Goal: Task Accomplishment & Management: Use online tool/utility

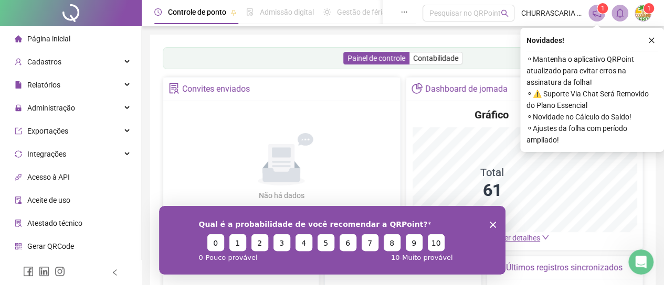
click at [494, 225] on icon "Encerrar pesquisa" at bounding box center [492, 224] width 6 height 6
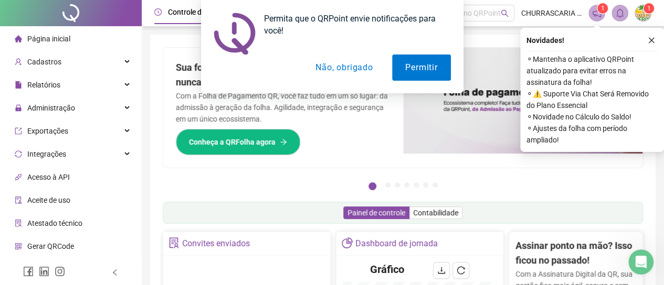
click at [650, 38] on div "Permita que o QRPoint envie notificações para você! Permitir Não, obrigado" at bounding box center [332, 46] width 664 height 93
click at [356, 68] on button "Não, obrigado" at bounding box center [343, 68] width 83 height 26
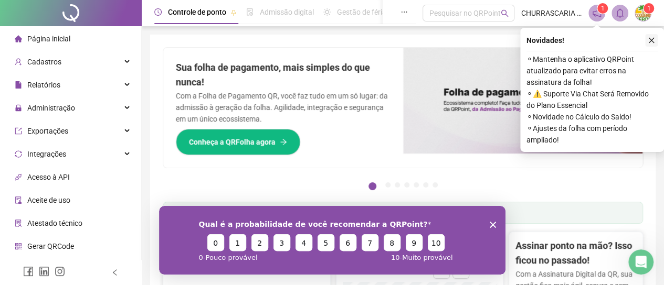
click at [649, 40] on icon "close" at bounding box center [650, 40] width 7 height 7
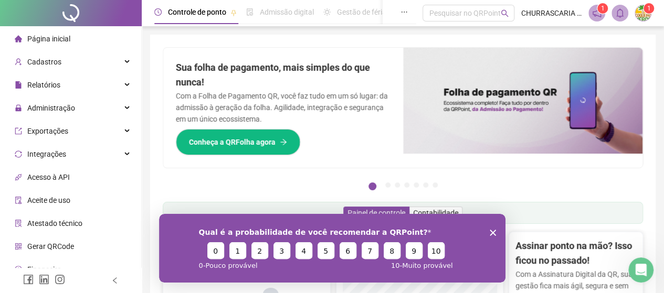
click at [489, 232] on icon "Encerrar pesquisa" at bounding box center [492, 232] width 6 height 6
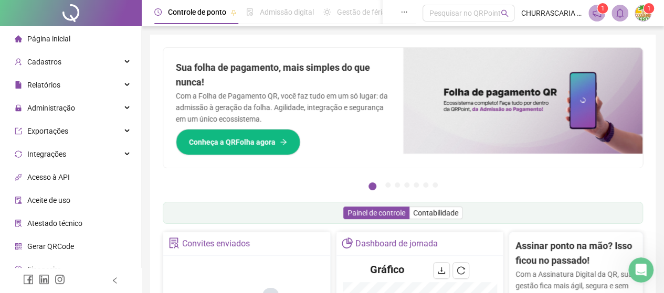
click at [595, 14] on icon "notification" at bounding box center [596, 13] width 8 height 8
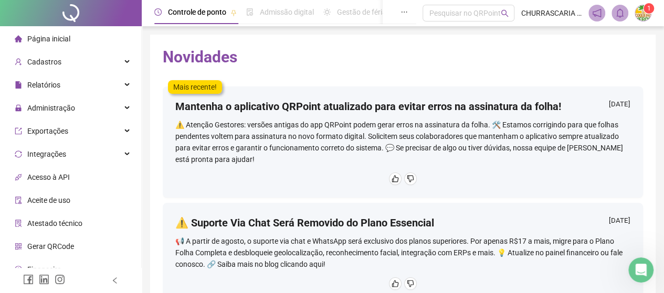
click at [652, 12] on sup "1" at bounding box center [648, 8] width 10 height 10
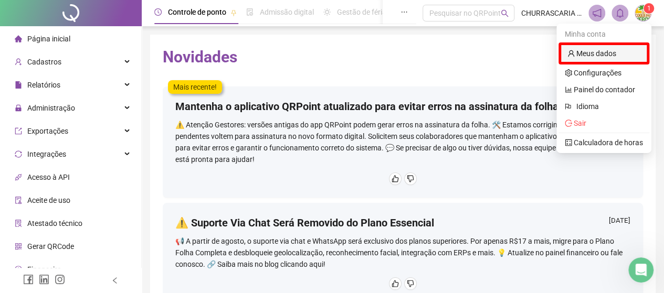
click at [588, 53] on link "Meus dados" at bounding box center [591, 53] width 49 height 8
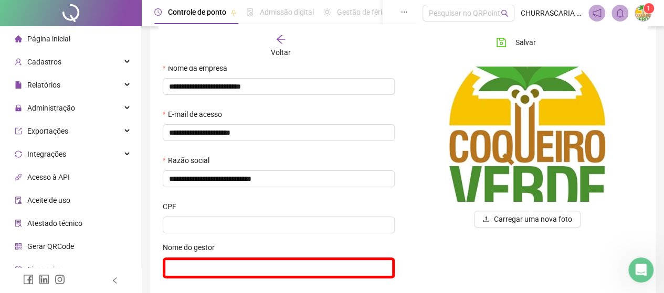
scroll to position [157, 0]
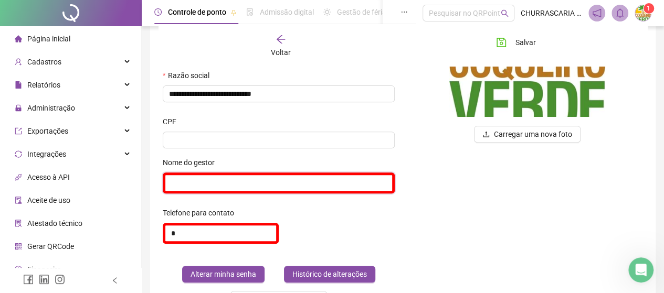
click at [235, 183] on input "text" at bounding box center [279, 183] width 232 height 21
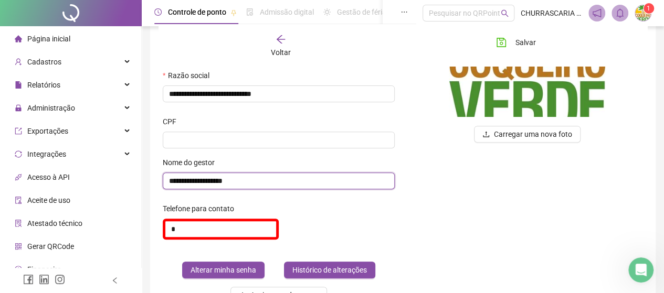
type input "**********"
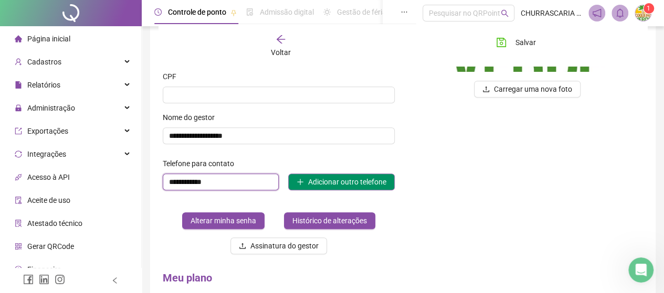
scroll to position [262, 0]
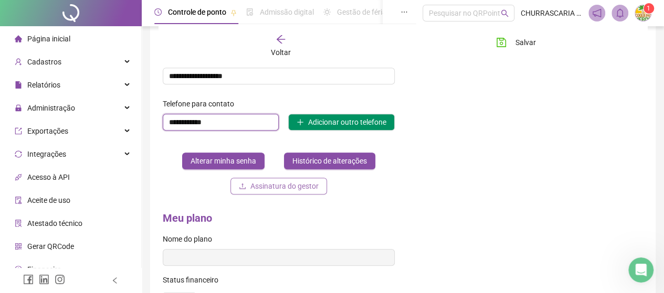
type input "**********"
click at [250, 190] on button "Assinatura do gestor" at bounding box center [278, 186] width 97 height 17
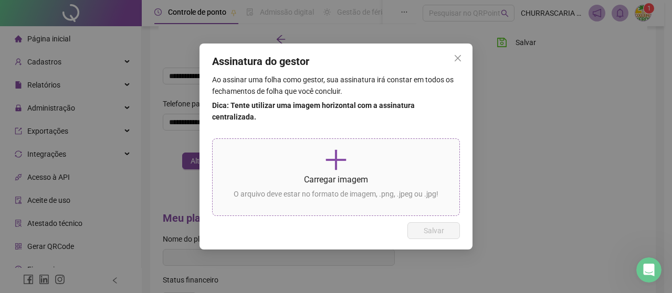
click at [339, 156] on icon "plus" at bounding box center [335, 159] width 25 height 25
click at [453, 62] on icon "close" at bounding box center [457, 58] width 8 height 8
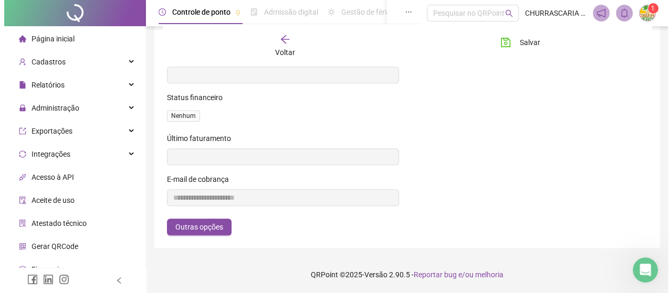
scroll to position [340, 0]
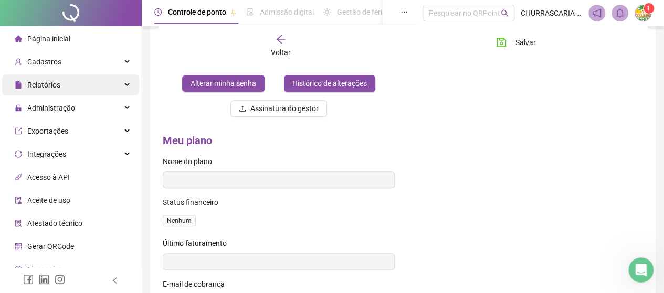
click at [122, 80] on div "Relatórios" at bounding box center [70, 85] width 137 height 21
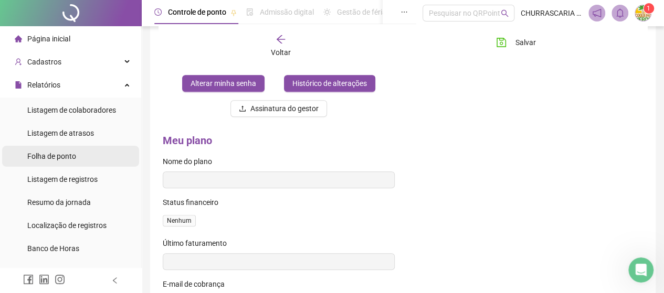
click at [49, 152] on span "Folha de ponto" at bounding box center [51, 156] width 49 height 8
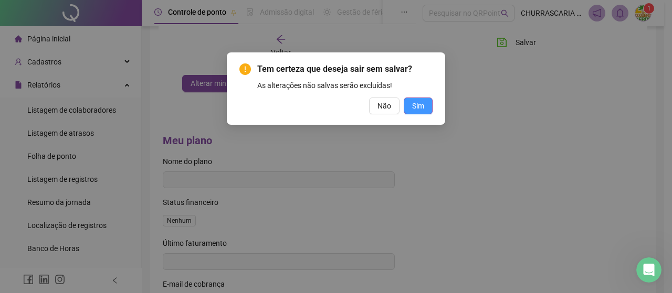
click at [420, 105] on span "Sim" at bounding box center [418, 106] width 12 height 12
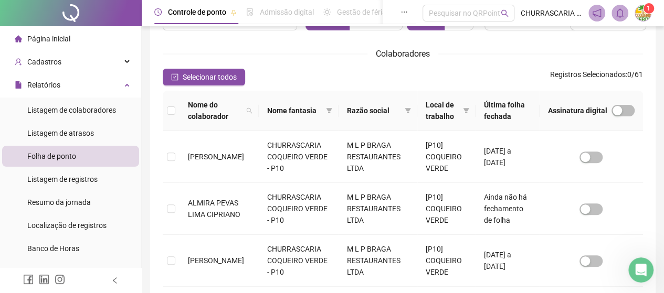
scroll to position [121, 0]
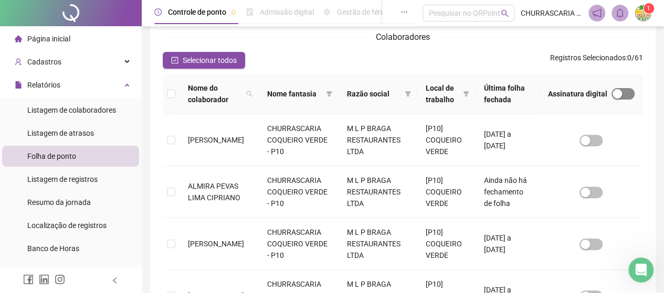
click at [618, 93] on div "button" at bounding box center [616, 93] width 9 height 9
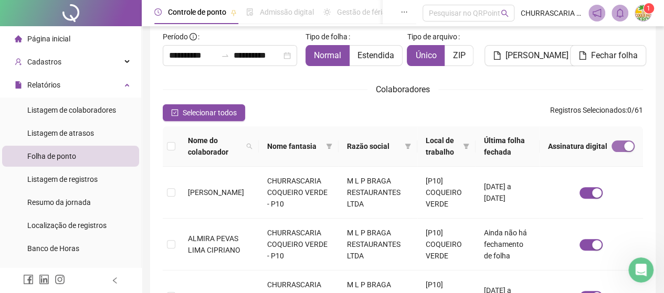
click at [630, 145] on div "button" at bounding box center [628, 146] width 9 height 9
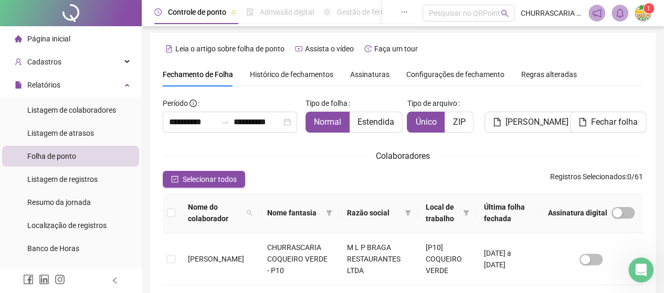
scroll to position [0, 0]
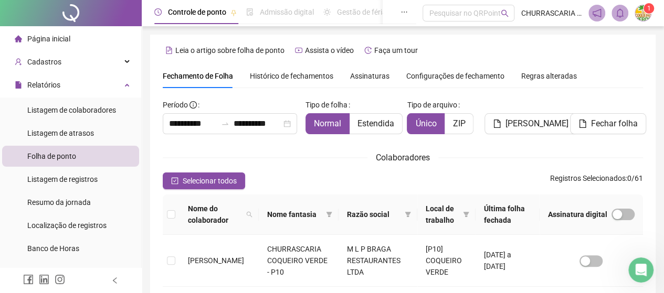
click at [379, 72] on span "Assinaturas" at bounding box center [369, 75] width 39 height 7
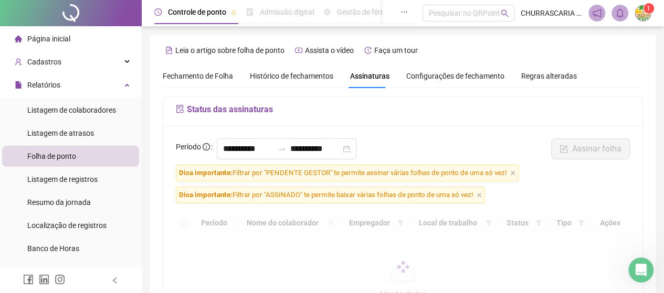
scroll to position [68, 0]
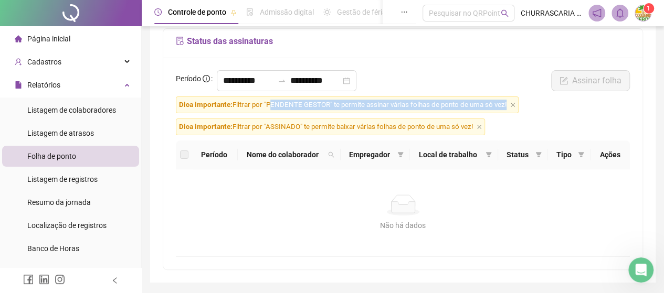
drag, startPoint x: 272, startPoint y: 107, endPoint x: 507, endPoint y: 102, distance: 235.1
click at [507, 102] on span "Dica importante: Filtrar por "PENDENTE GESTOR" te permite assinar várias folhas…" at bounding box center [347, 105] width 343 height 17
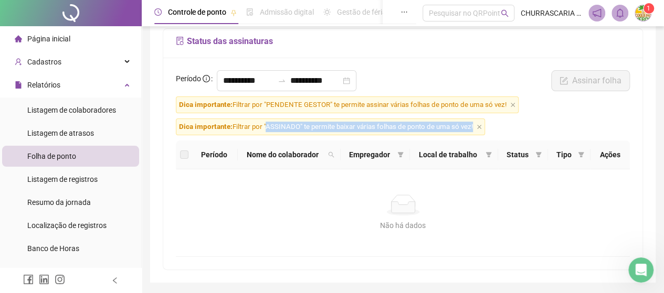
drag, startPoint x: 269, startPoint y: 130, endPoint x: 479, endPoint y: 127, distance: 209.9
click at [479, 127] on span "Dica importante: Filtrar por "ASSINADO" te permite baixar várias folhas de pont…" at bounding box center [330, 127] width 309 height 17
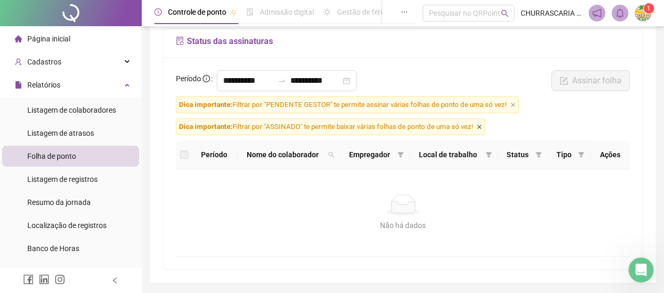
click at [481, 127] on icon "close" at bounding box center [479, 127] width 4 height 4
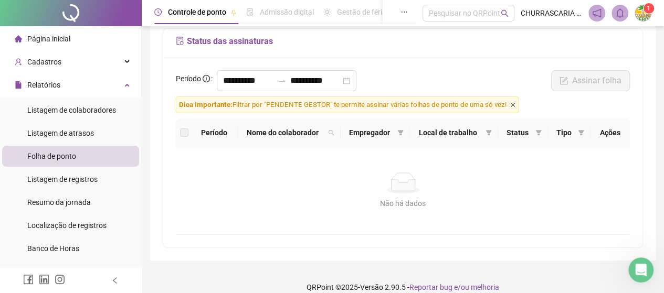
click at [514, 103] on icon "close" at bounding box center [512, 104] width 5 height 5
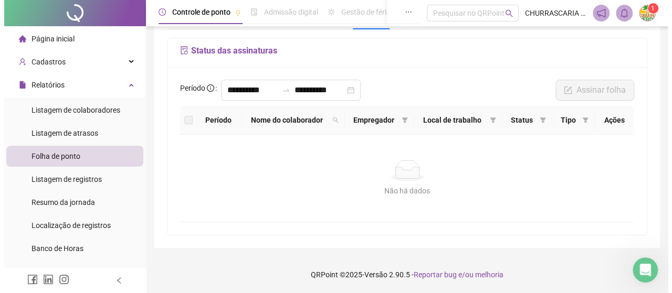
scroll to position [58, 0]
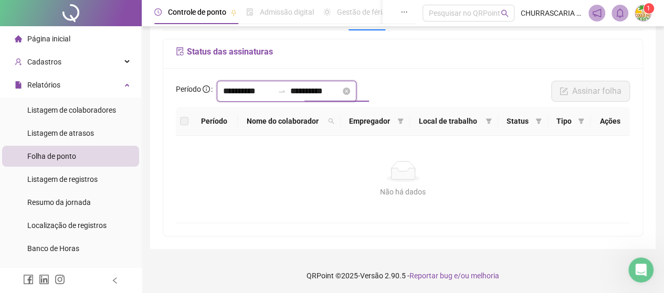
click at [306, 96] on input "**********" at bounding box center [315, 91] width 50 height 13
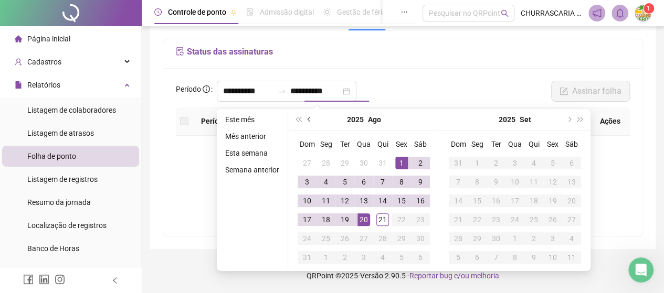
click at [309, 119] on span "prev-year" at bounding box center [309, 119] width 5 height 5
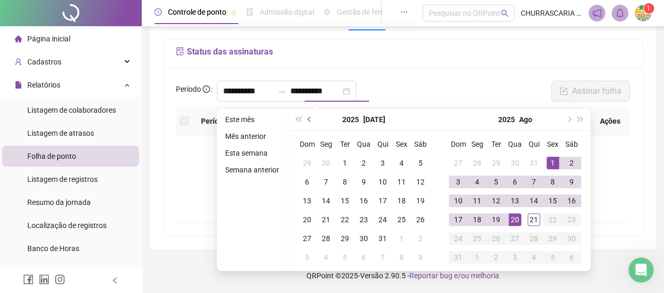
click at [309, 119] on span "prev-year" at bounding box center [309, 119] width 5 height 5
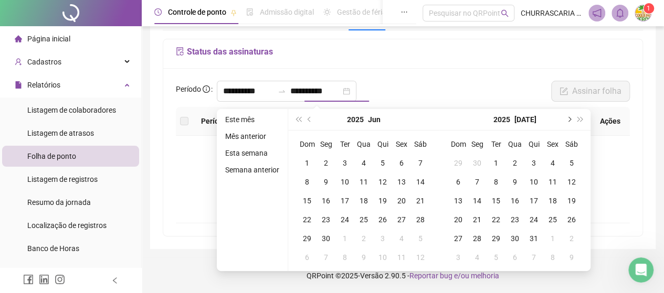
click at [567, 117] on span "next-year" at bounding box center [568, 119] width 5 height 5
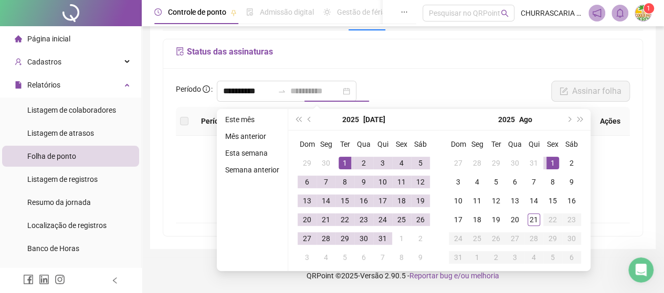
type input "**********"
click at [345, 164] on div "1" at bounding box center [344, 163] width 13 height 13
click at [381, 238] on div "31" at bounding box center [382, 238] width 13 height 13
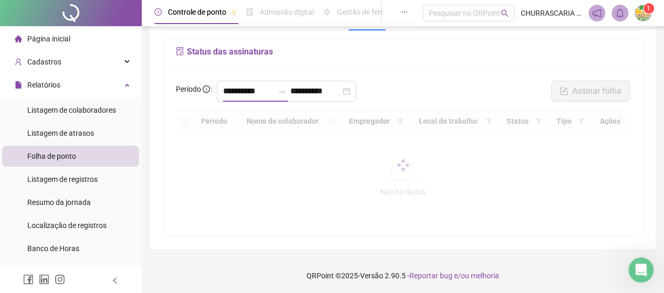
type input "**********"
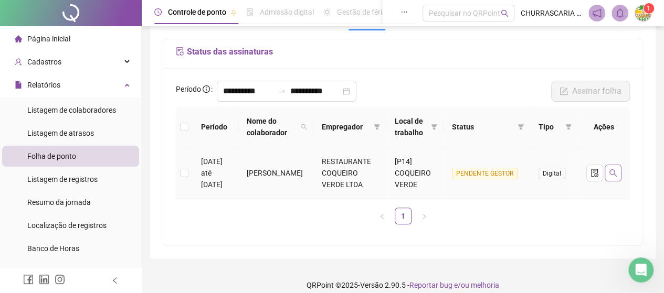
click at [611, 177] on icon "search" at bounding box center [613, 173] width 8 height 8
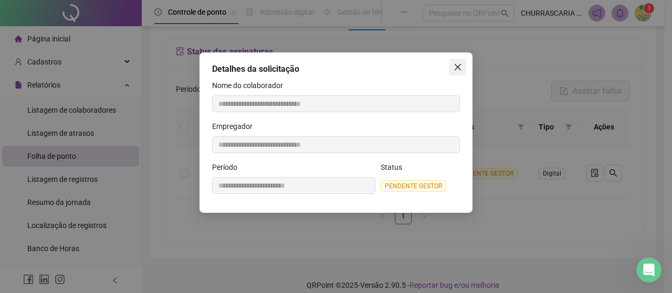
click at [456, 70] on icon "close" at bounding box center [457, 67] width 8 height 8
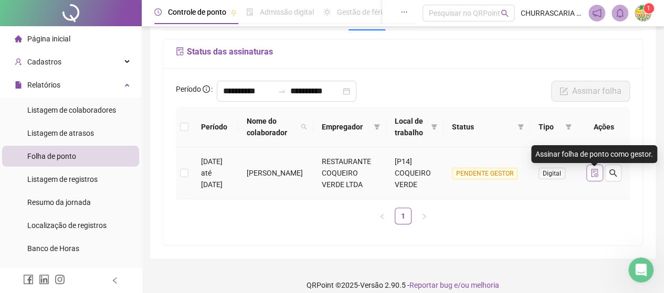
click at [592, 176] on icon "file-done" at bounding box center [594, 173] width 8 height 8
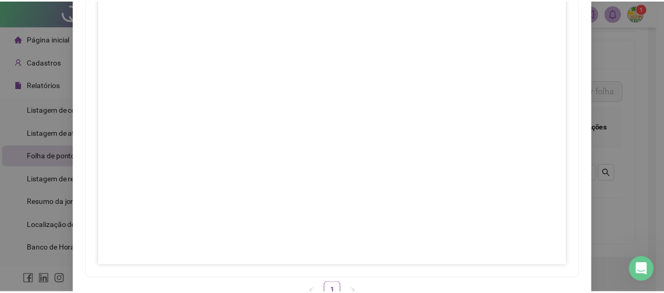
scroll to position [194, 0]
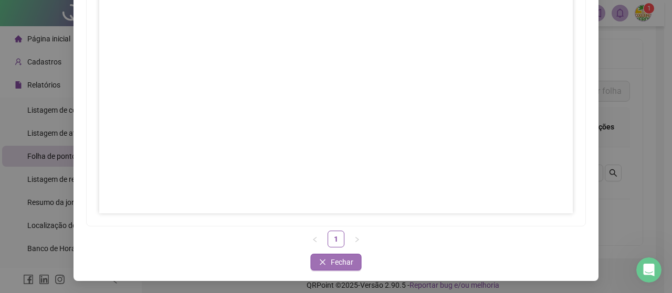
click at [331, 267] on span "Fechar" at bounding box center [342, 263] width 23 height 12
click at [323, 262] on button "Fechar" at bounding box center [336, 262] width 51 height 17
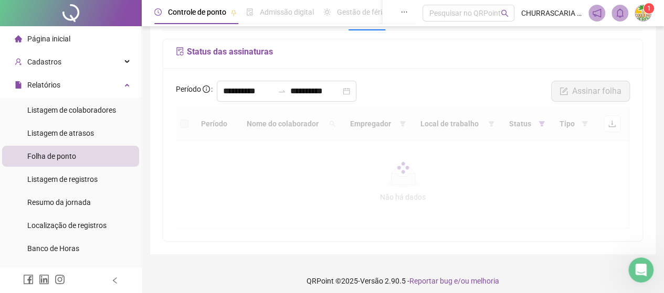
click at [543, 174] on div at bounding box center [403, 168] width 454 height 122
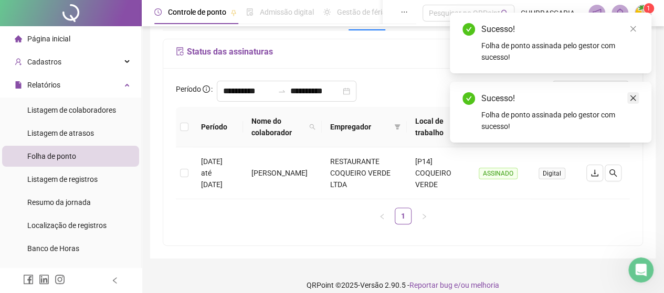
click at [636, 97] on icon "close" at bounding box center [632, 97] width 7 height 7
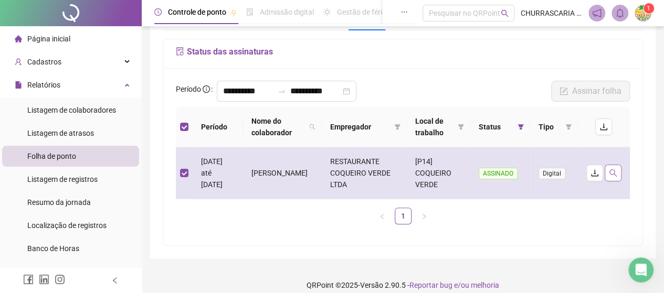
click at [618, 173] on button "button" at bounding box center [612, 173] width 17 height 17
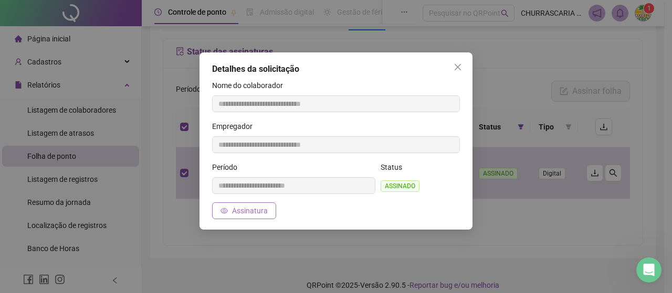
click at [254, 212] on span "Assinatura" at bounding box center [250, 211] width 36 height 12
click at [237, 211] on span "Assinatura" at bounding box center [250, 211] width 36 height 12
click at [459, 69] on icon "close" at bounding box center [457, 67] width 6 height 6
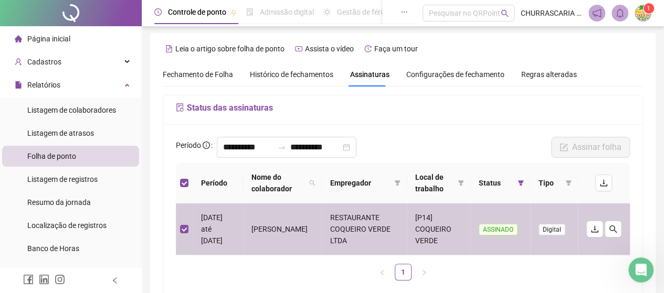
scroll to position [0, 0]
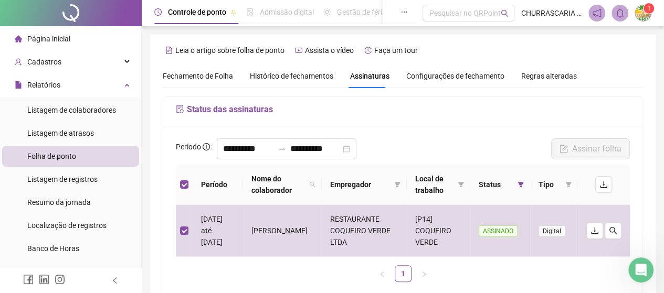
click at [440, 79] on span "Configurações de fechamento" at bounding box center [455, 75] width 98 height 7
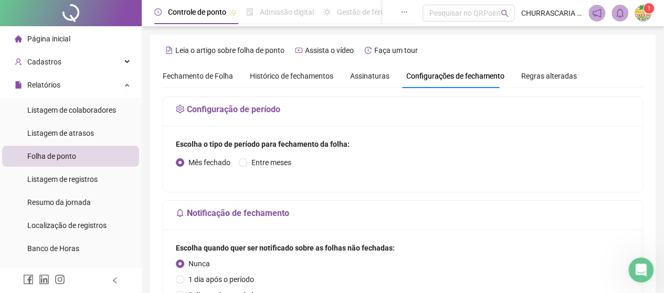
click at [371, 77] on span "Assinaturas" at bounding box center [369, 75] width 39 height 7
